Goal: Task Accomplishment & Management: Use online tool/utility

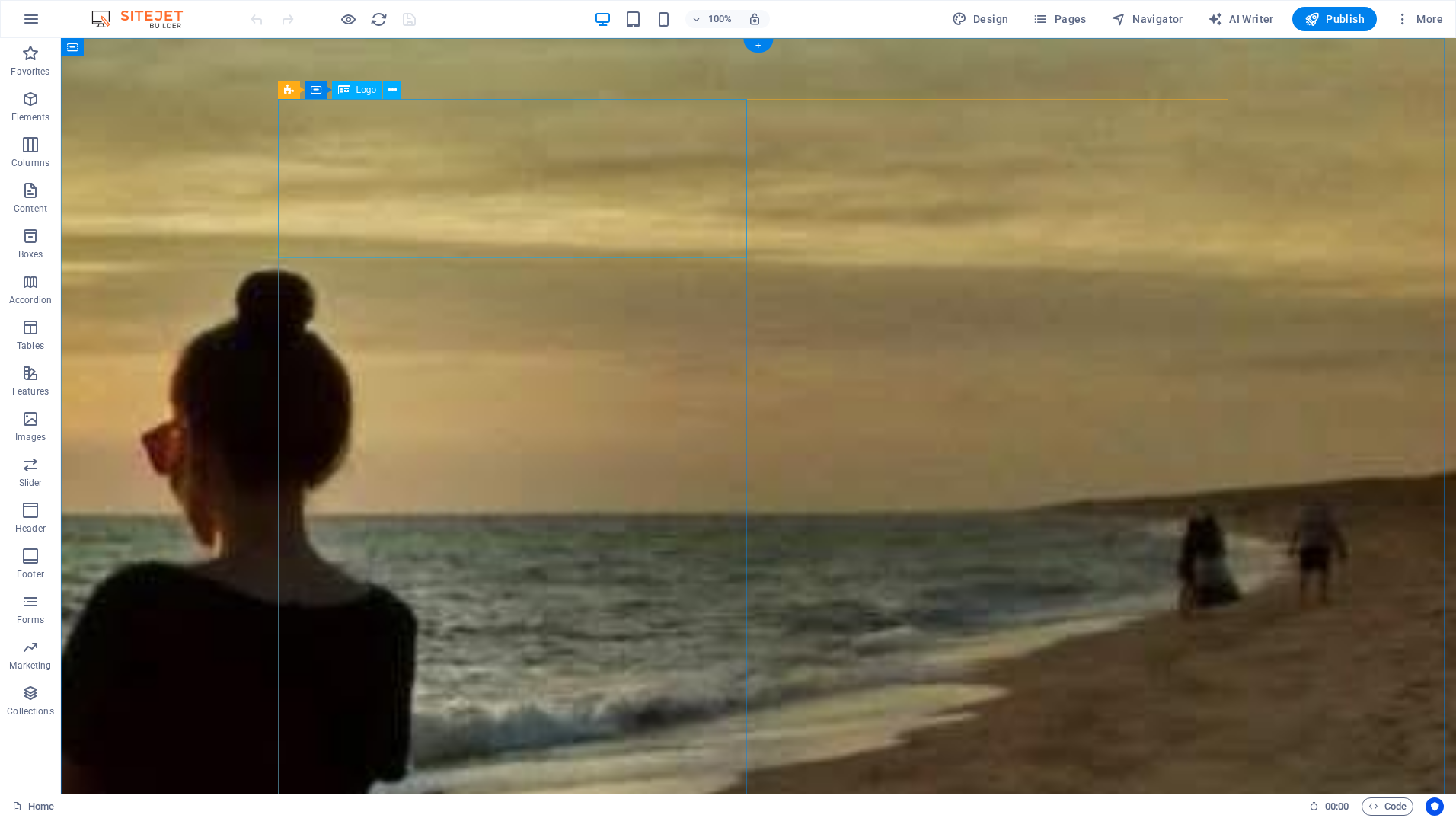
select select "px"
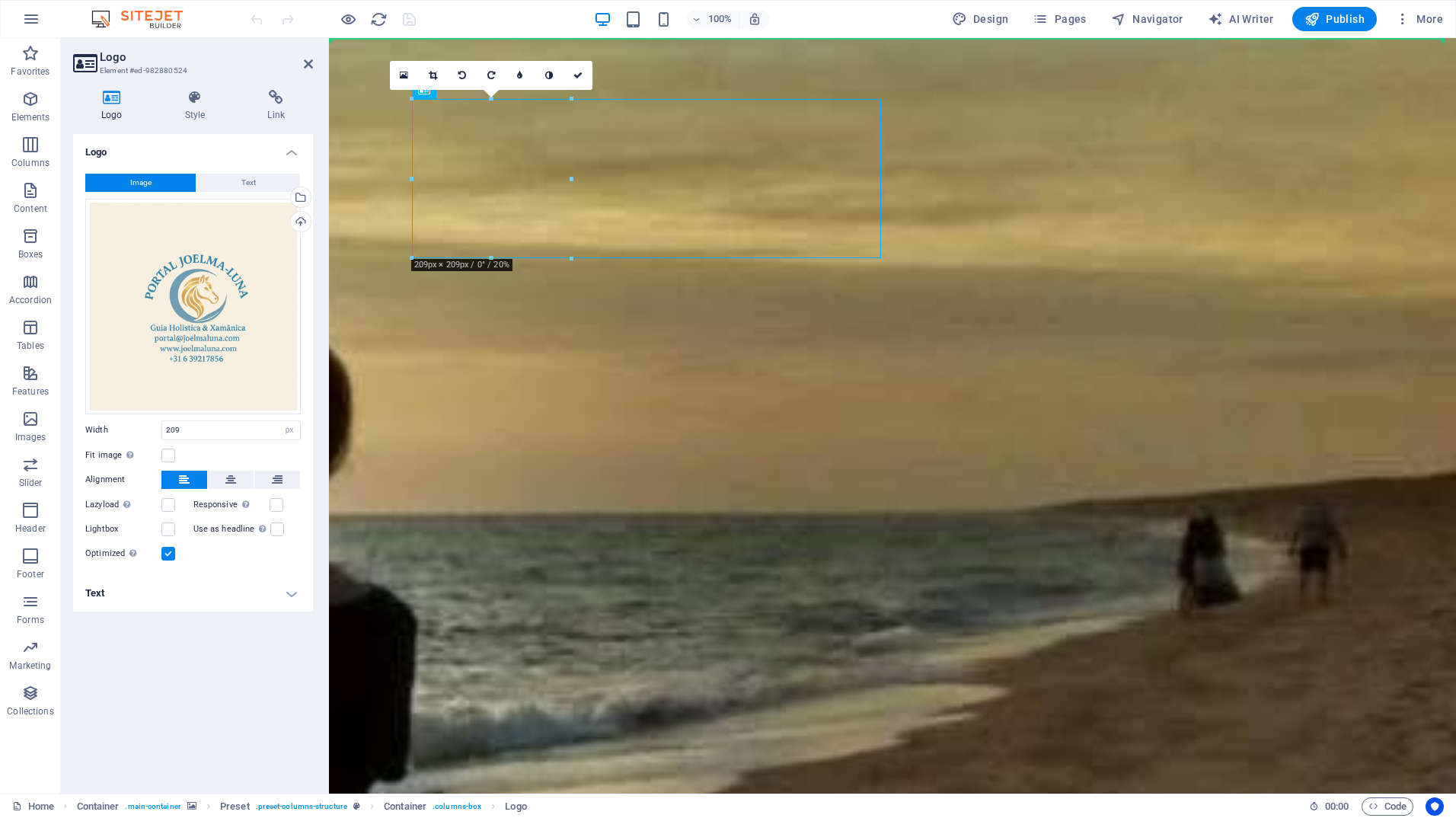
drag, startPoint x: 459, startPoint y: 206, endPoint x: 245, endPoint y: 284, distance: 227.8
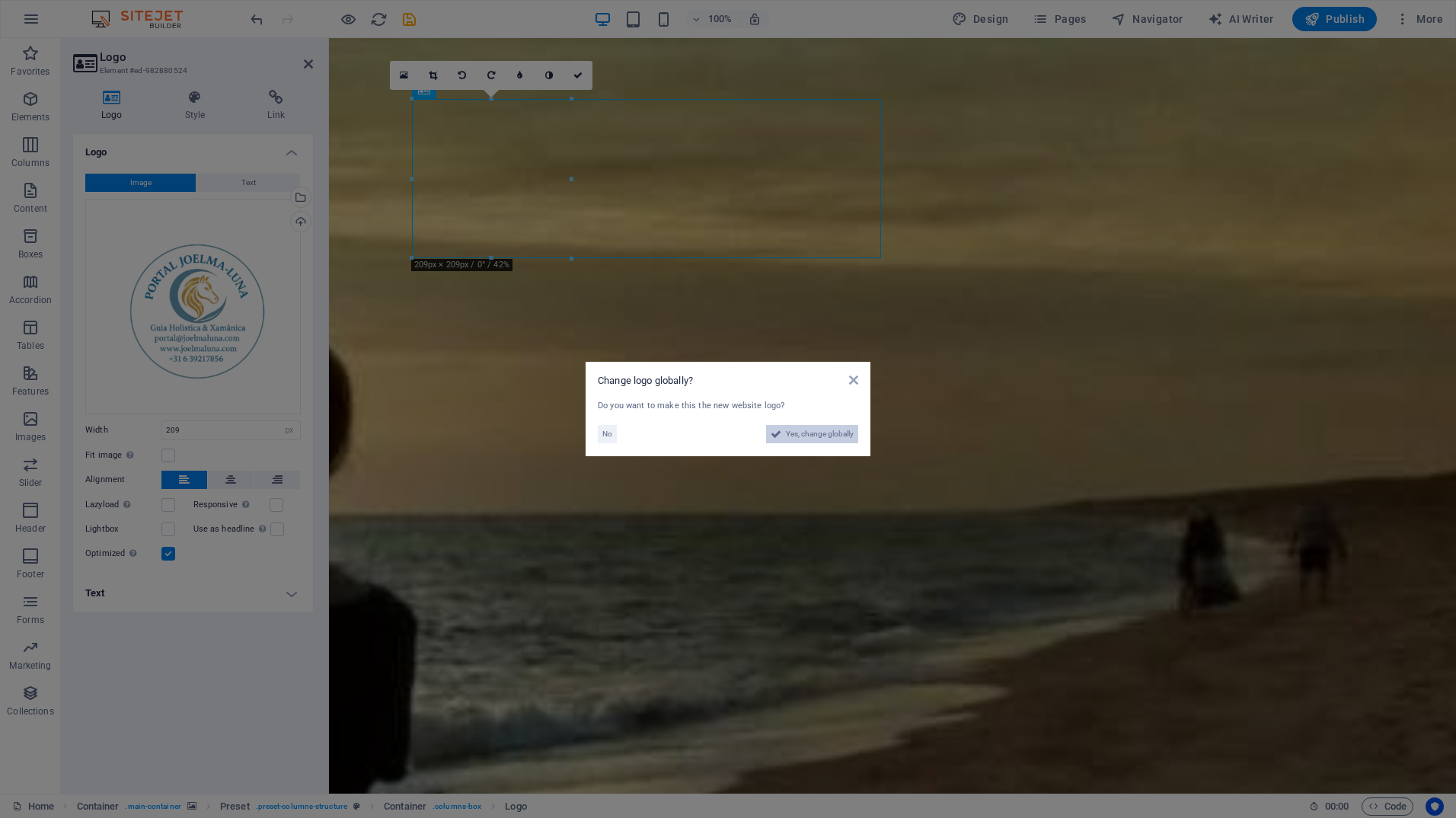
drag, startPoint x: 798, startPoint y: 436, endPoint x: 454, endPoint y: 402, distance: 345.7
click at [798, 436] on span "Yes, change globally" at bounding box center [820, 434] width 68 height 18
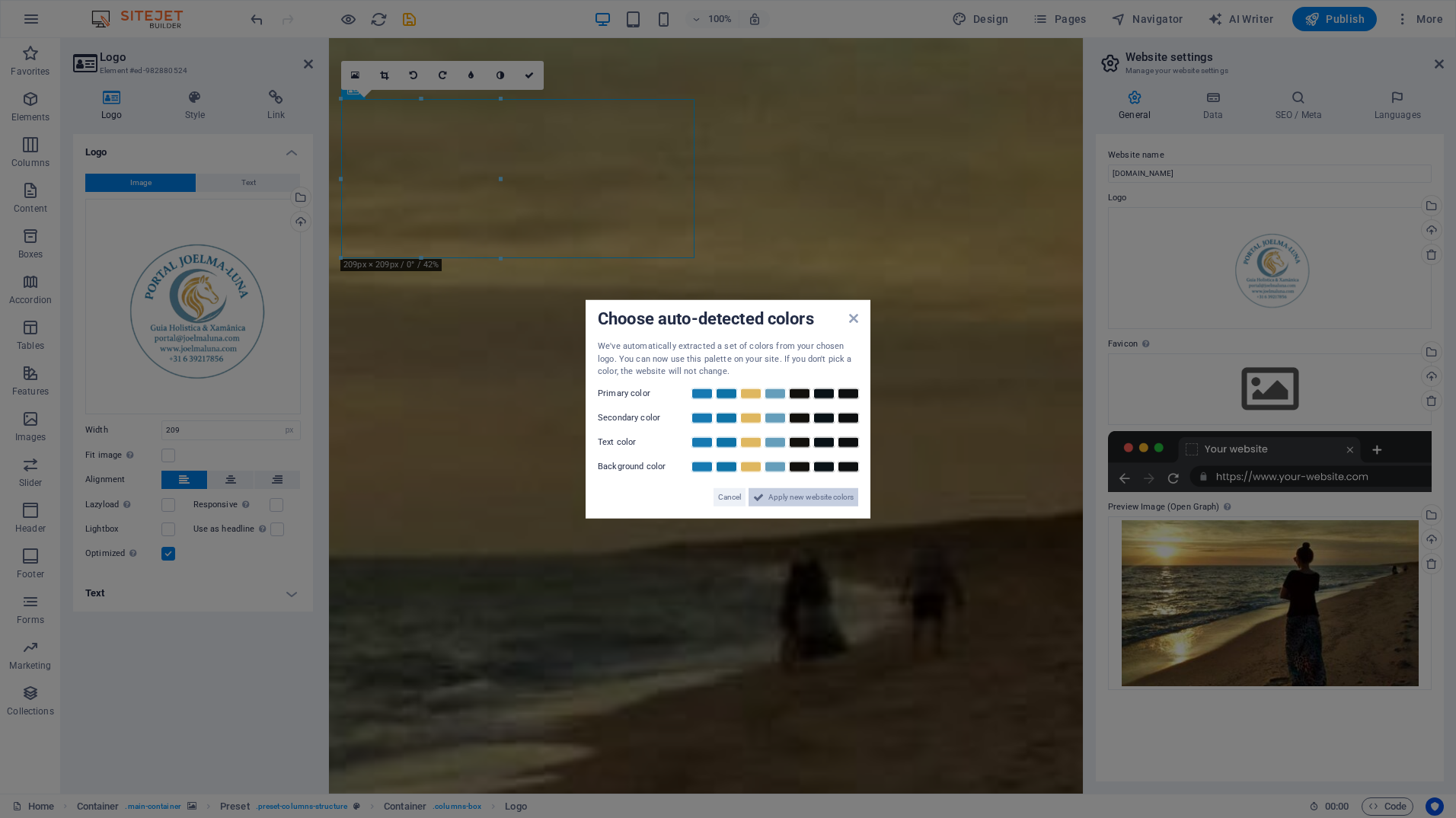
click at [819, 497] on span "Apply new website colors" at bounding box center [810, 496] width 85 height 18
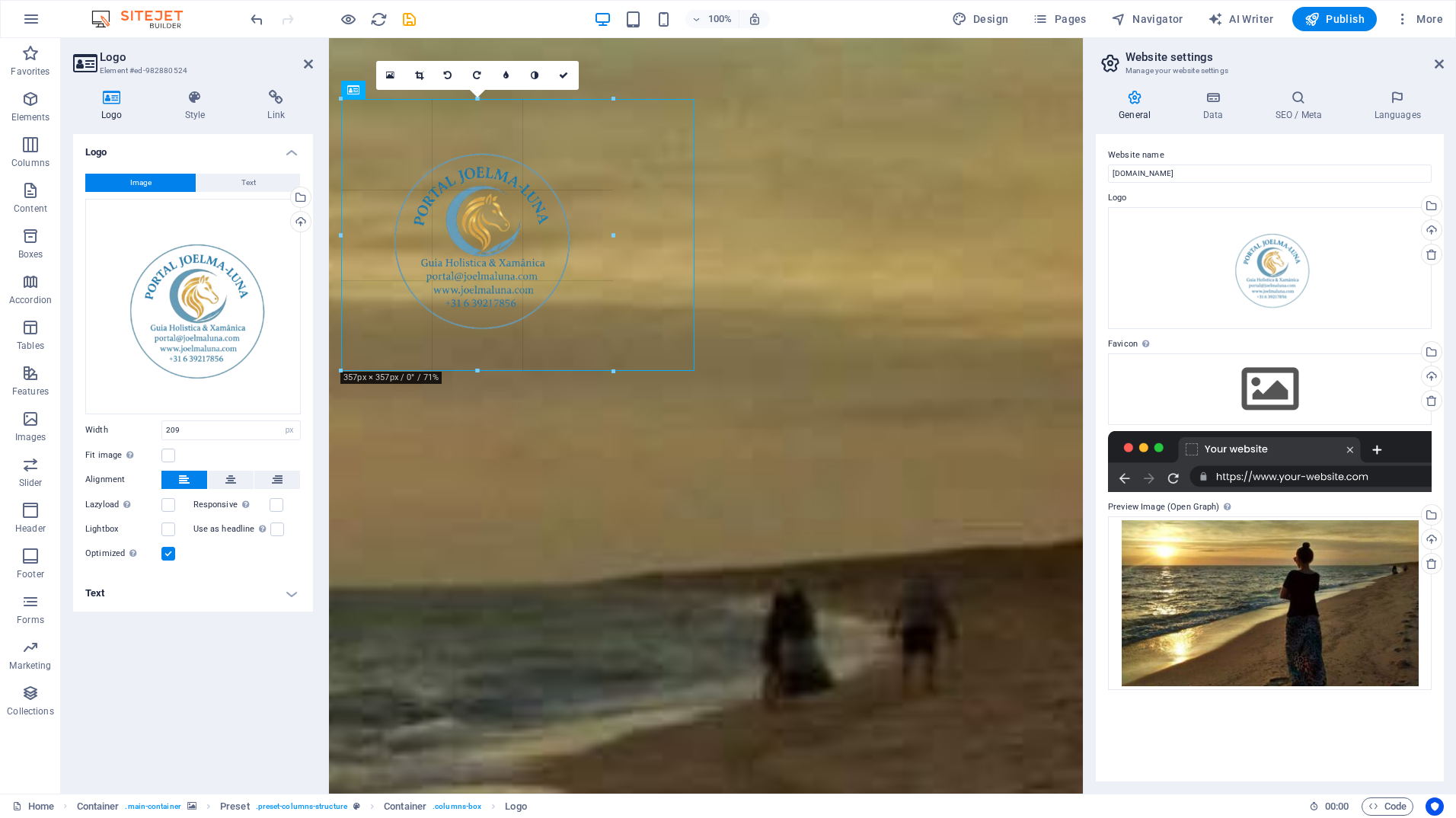
drag, startPoint x: 502, startPoint y: 180, endPoint x: 614, endPoint y: 171, distance: 112.4
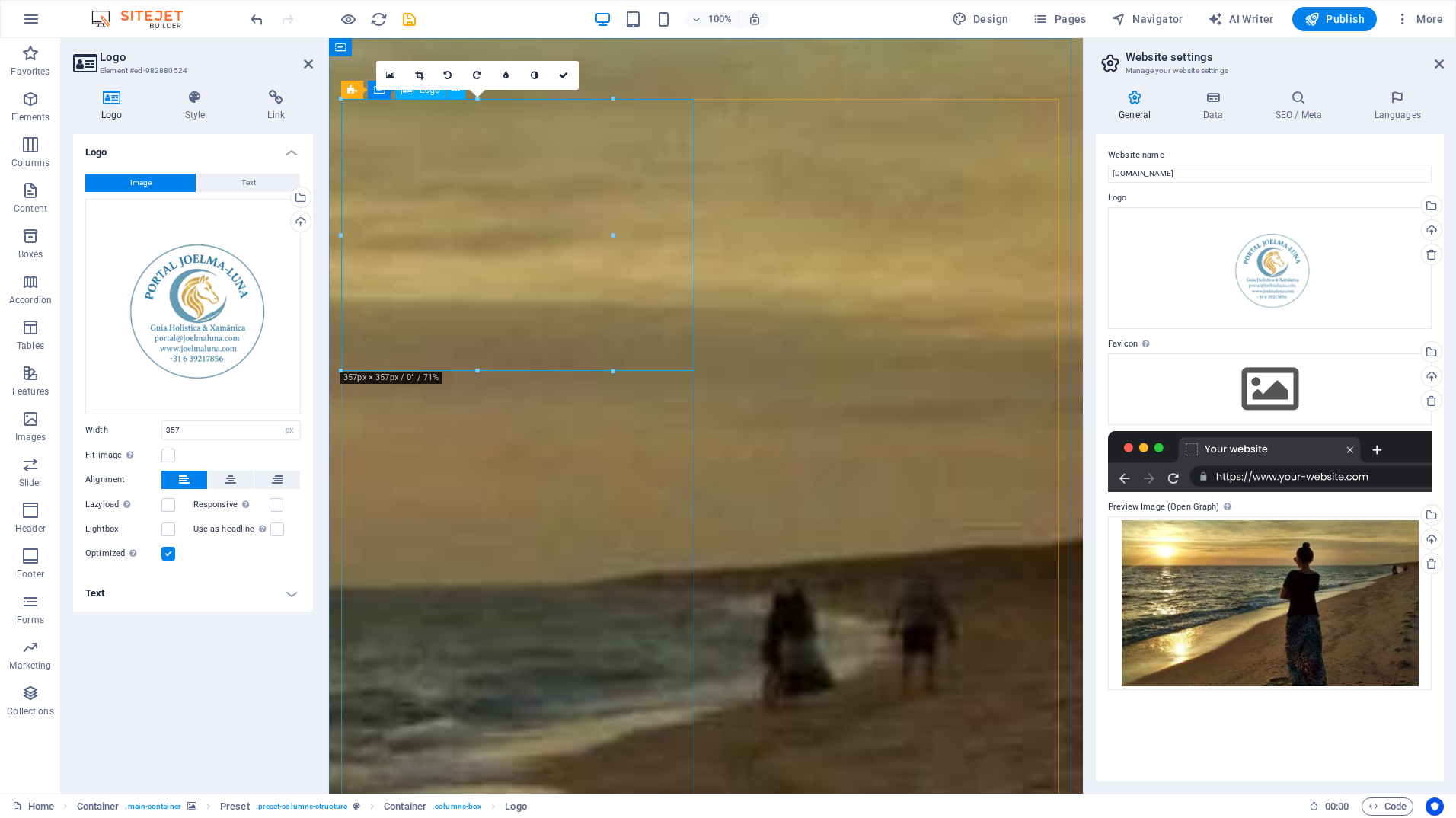
drag, startPoint x: 943, startPoint y: 273, endPoint x: 636, endPoint y: 238, distance: 309.0
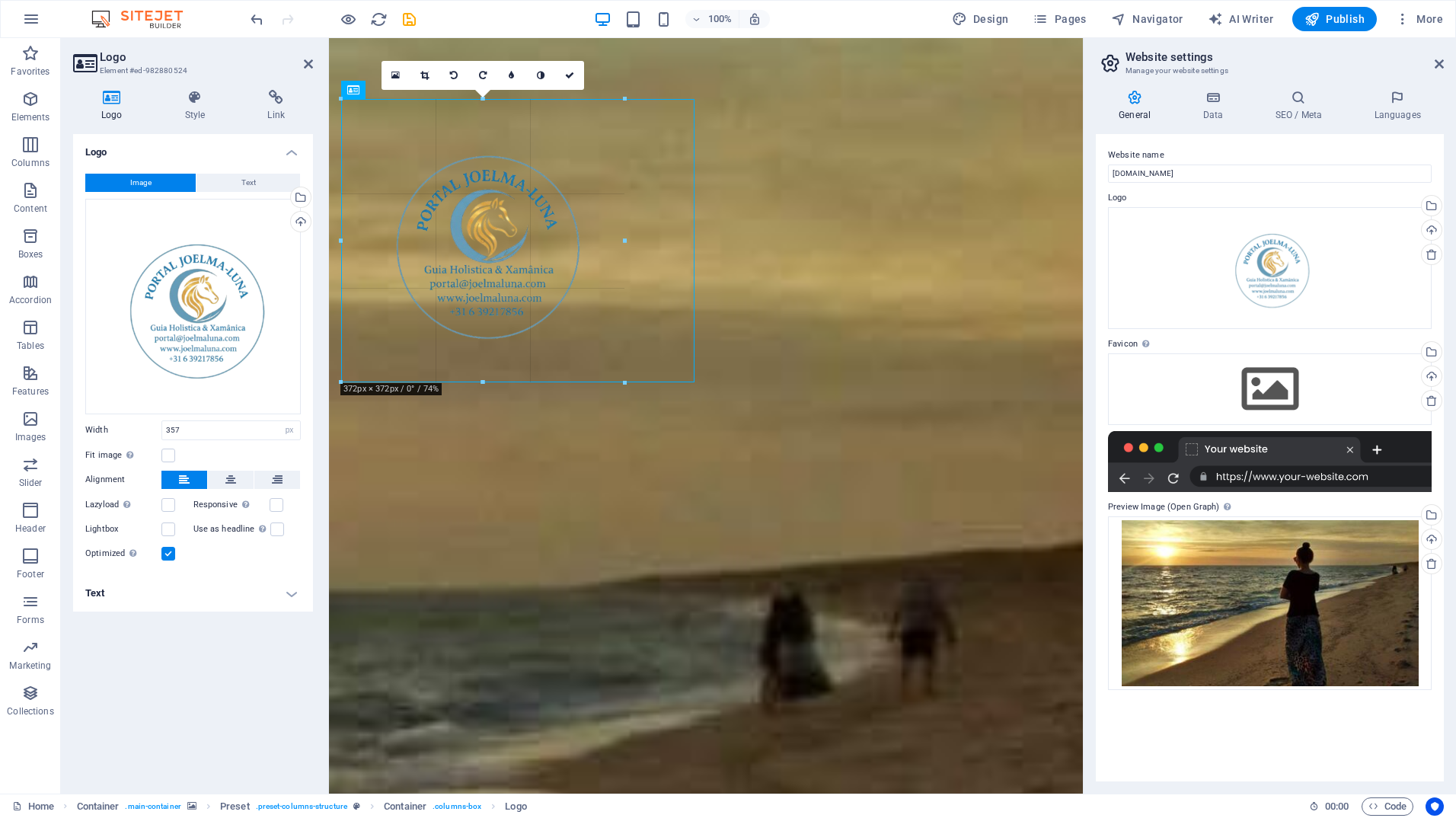
type input "372"
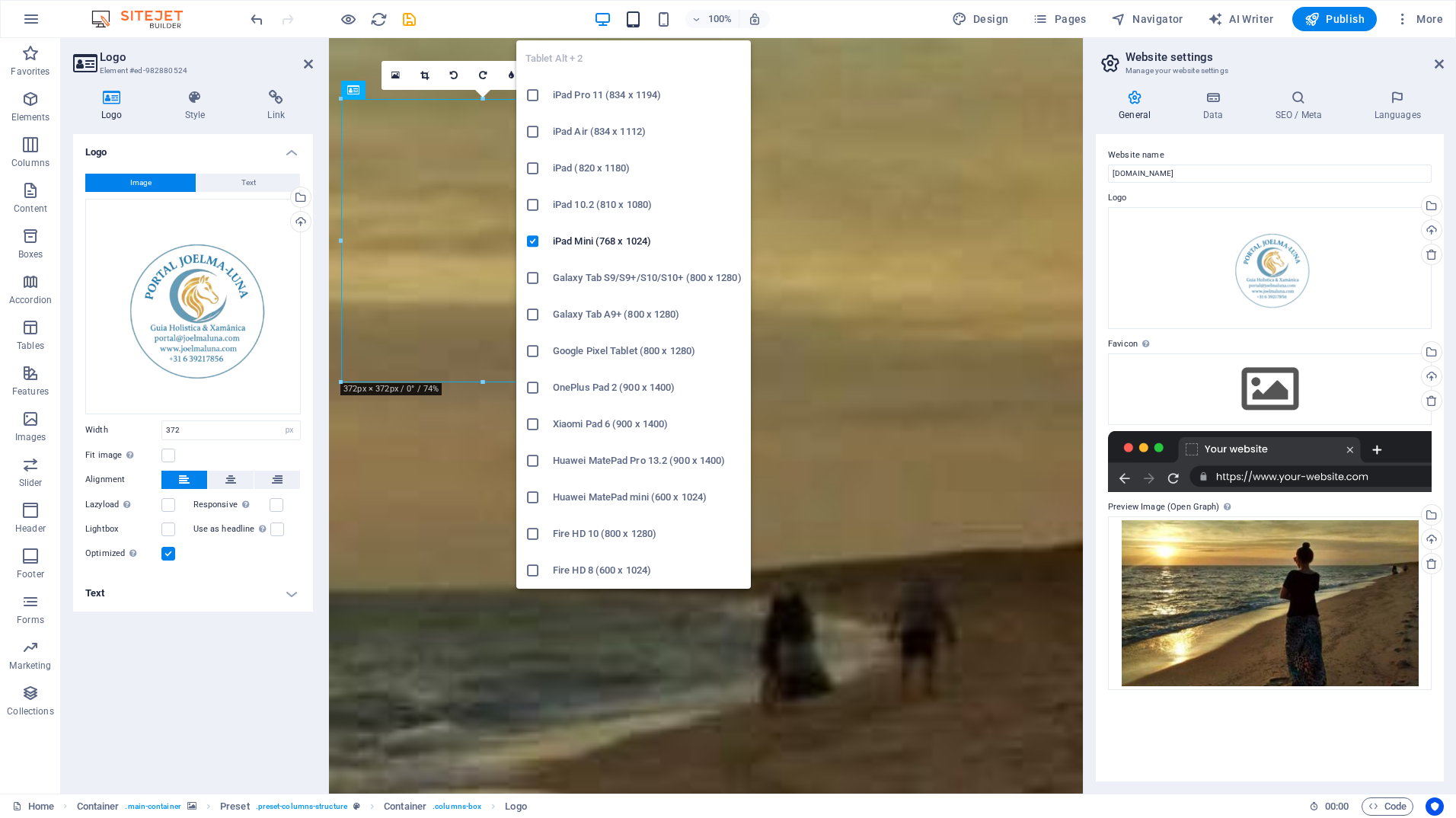
click at [630, 23] on icon "button" at bounding box center [633, 19] width 17 height 17
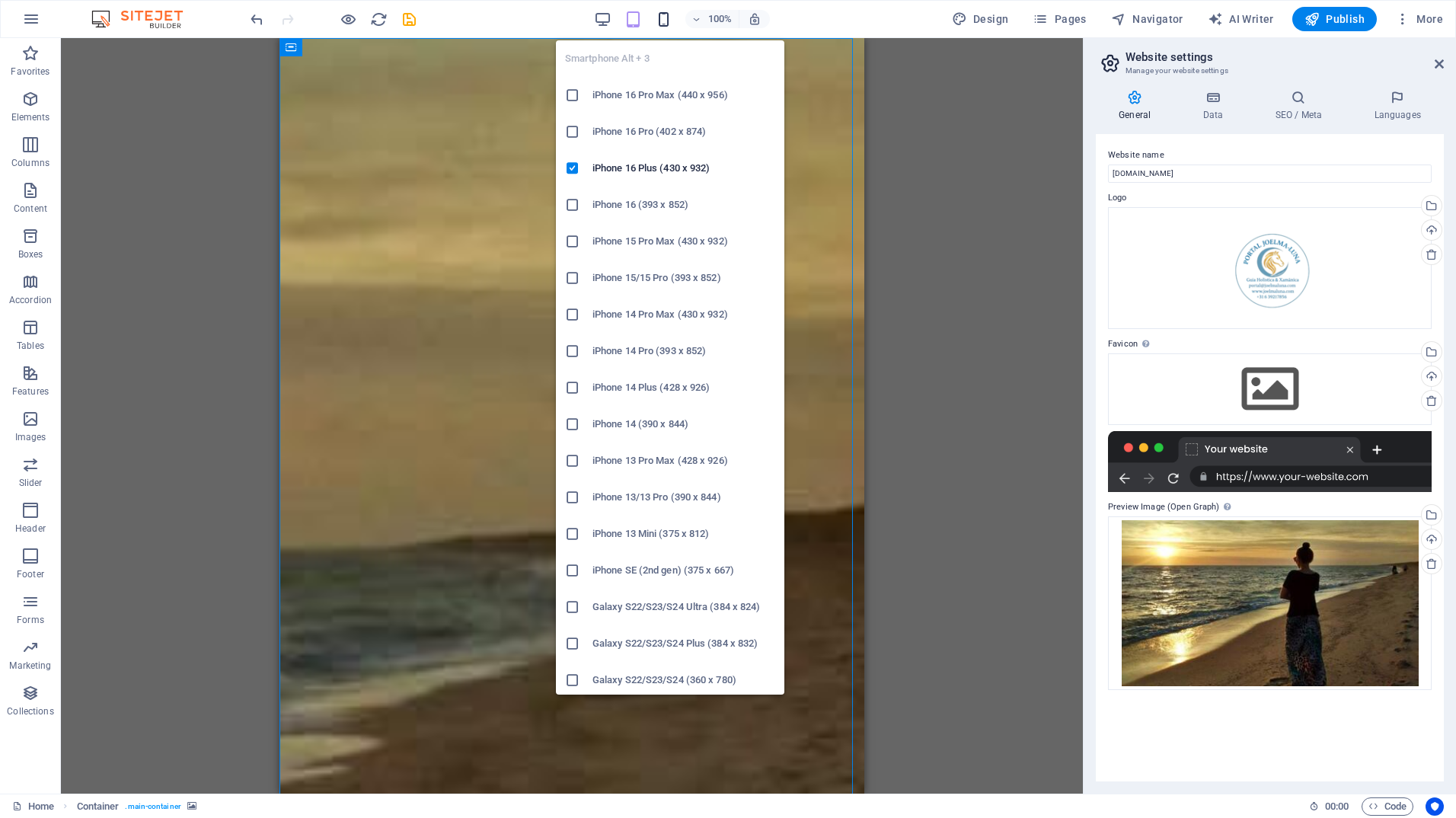
click at [664, 17] on icon "button" at bounding box center [664, 19] width 17 height 17
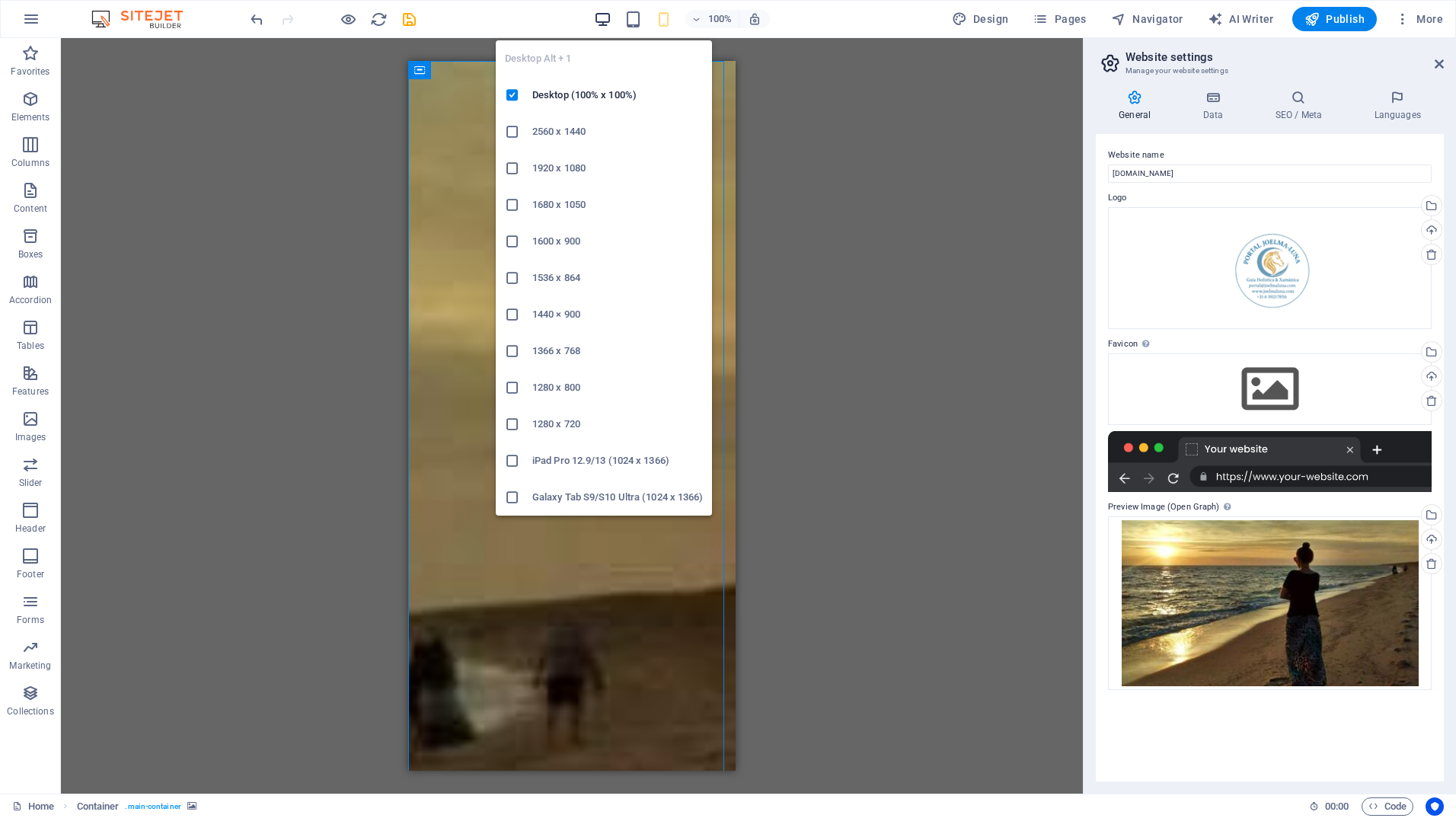
click at [603, 13] on icon "button" at bounding box center [603, 19] width 17 height 17
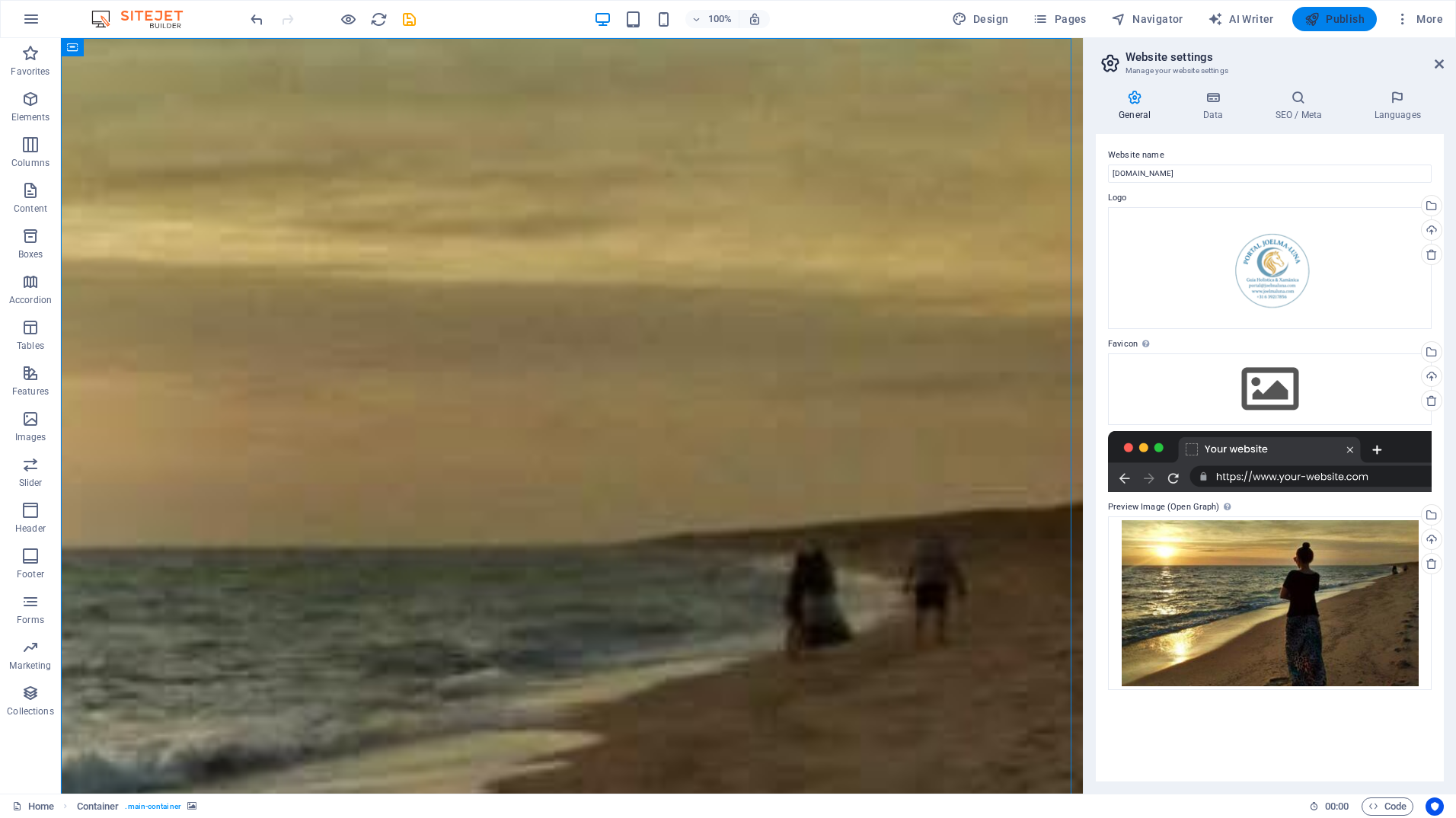
click at [1345, 21] on span "Publish" at bounding box center [1335, 19] width 60 height 15
